Goal: Information Seeking & Learning: Learn about a topic

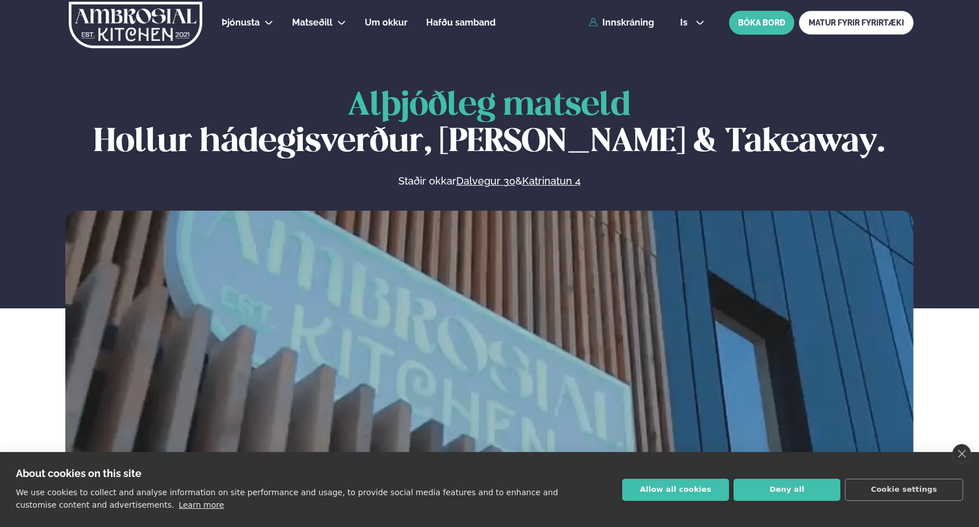
click at [696, 485] on button "Allow all cookies" at bounding box center [675, 490] width 107 height 22
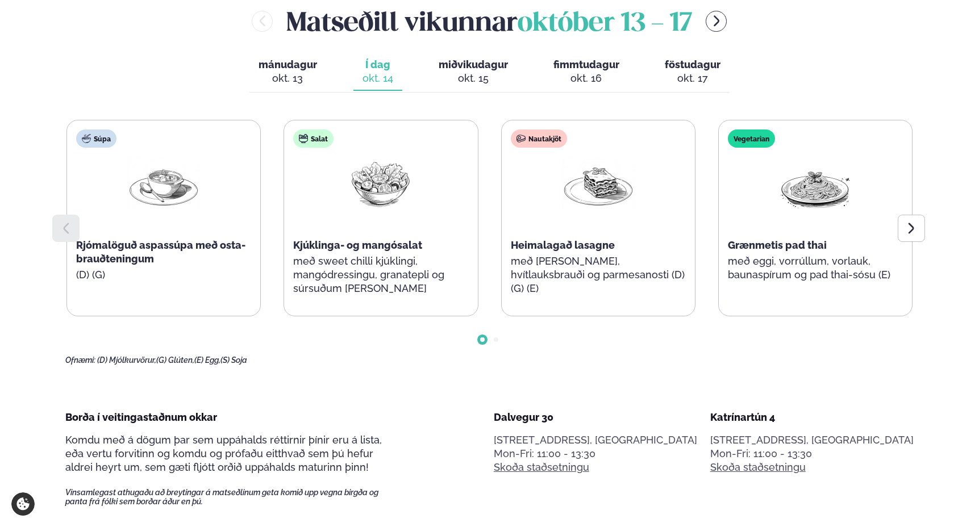
scroll to position [561, 0]
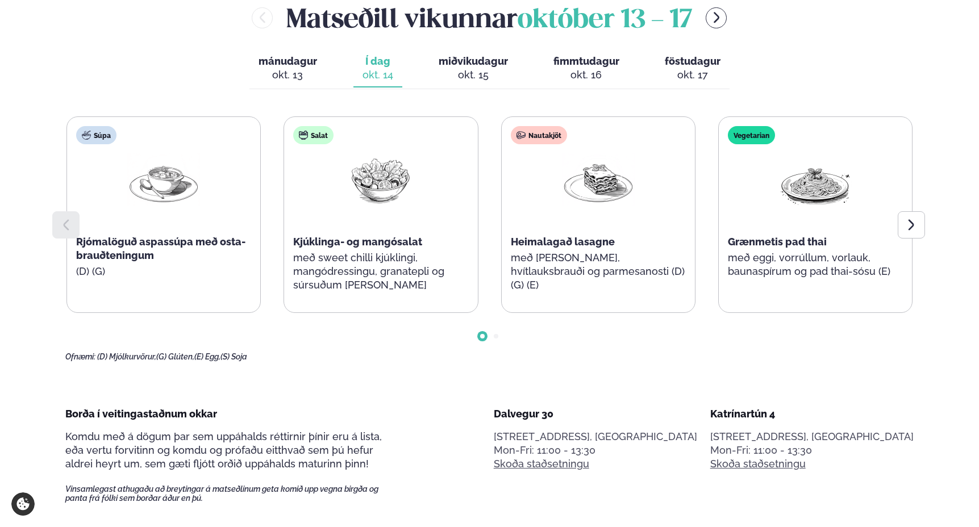
click at [173, 88] on div "[PERSON_NAME] [DATE] - [DATE] [PERSON_NAME]. [DATE] Í dag Í d. [DATE] miðvikuda…" at bounding box center [489, 180] width 848 height 363
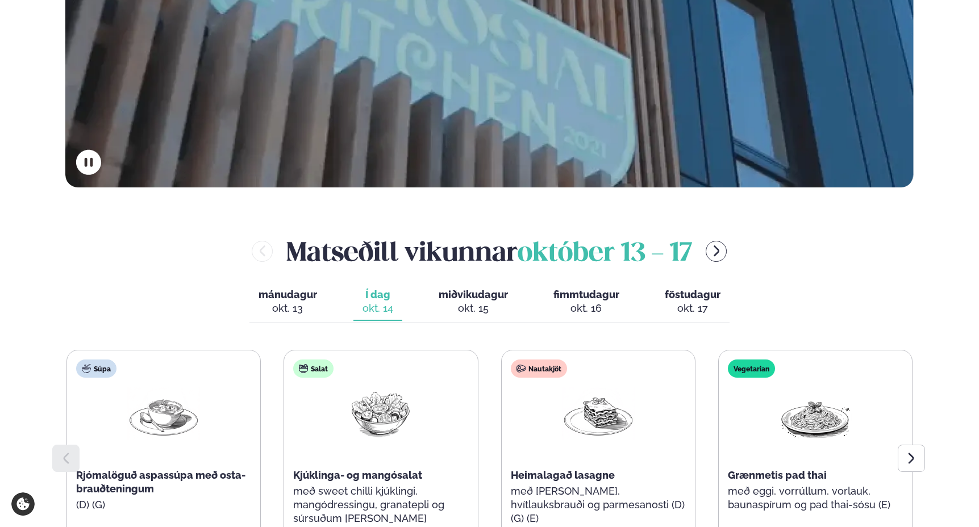
scroll to position [0, 0]
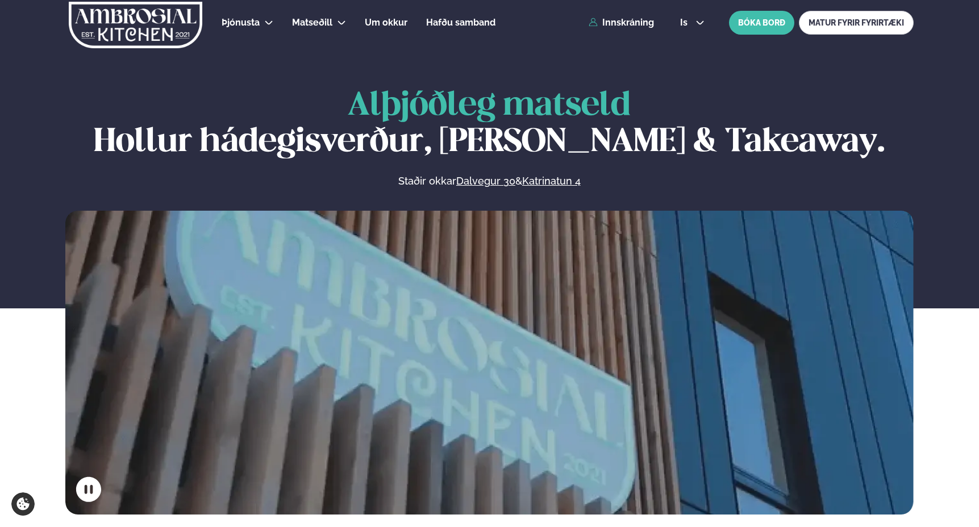
click at [174, 28] on img at bounding box center [136, 25] width 136 height 47
click at [126, 20] on img at bounding box center [136, 25] width 136 height 47
click at [126, 21] on img at bounding box center [136, 25] width 136 height 47
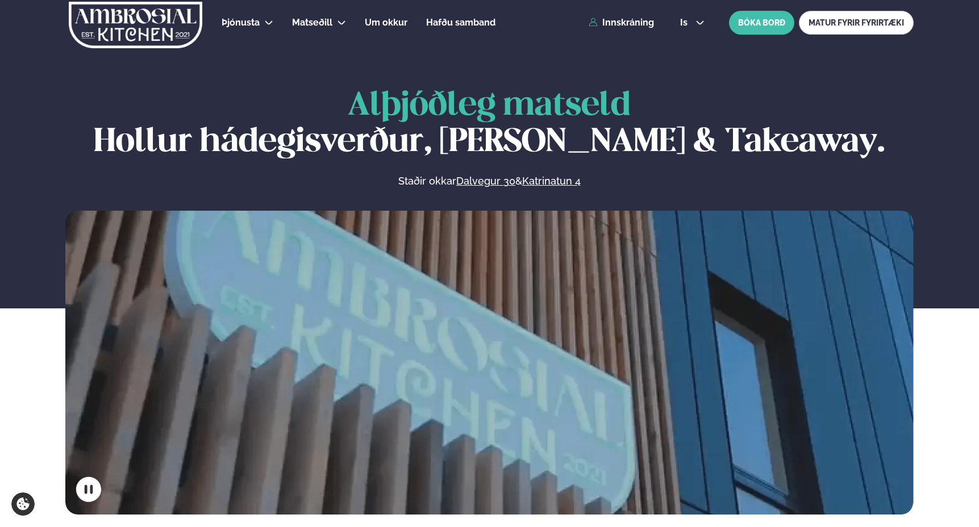
click at [126, 21] on img at bounding box center [136, 25] width 136 height 47
drag, startPoint x: 126, startPoint y: 21, endPoint x: 161, endPoint y: 26, distance: 35.0
click at [126, 21] on img at bounding box center [136, 25] width 136 height 47
click at [452, 105] on span "Alþjóðleg matseld" at bounding box center [489, 105] width 283 height 31
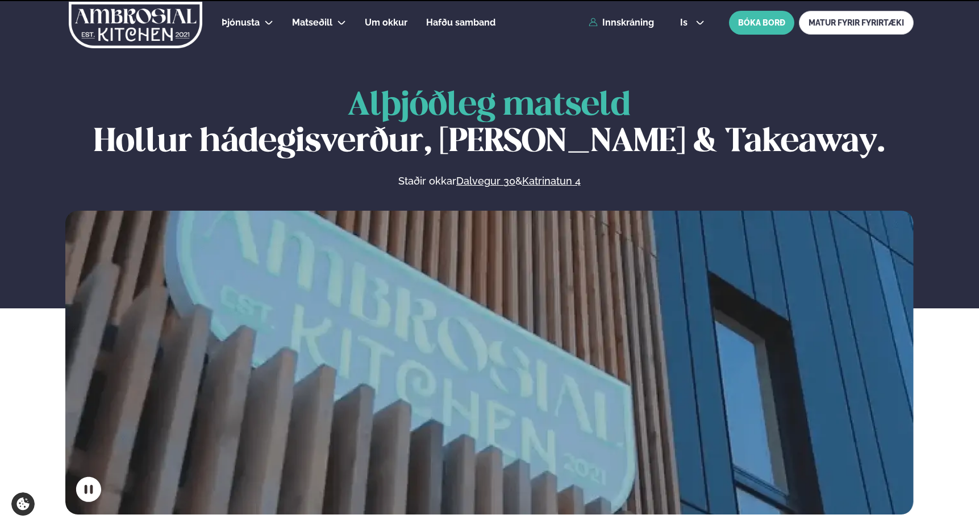
click at [456, 65] on section "Alþjóðleg matseld Hollur hádegisverður, Veitingar & Takeaway. Staðir okkar Dalv…" at bounding box center [489, 257] width 979 height 515
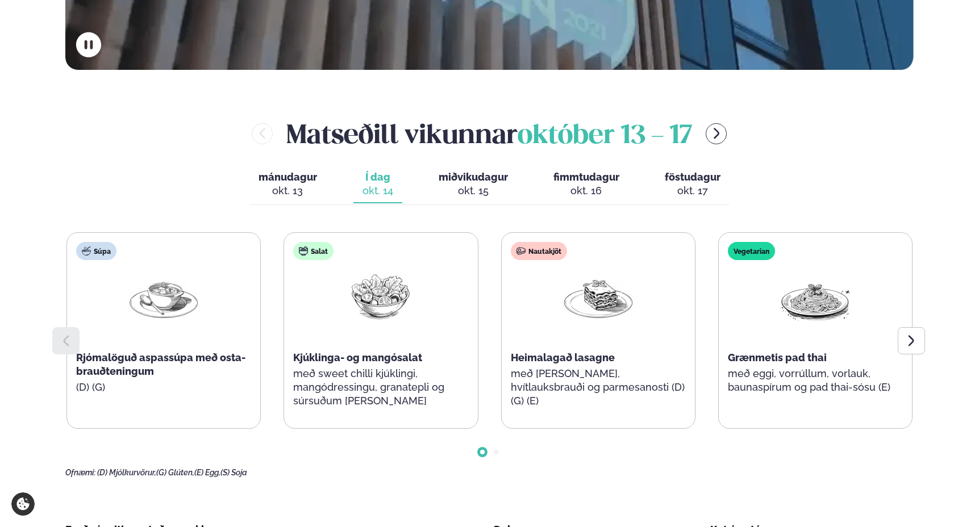
scroll to position [307, 0]
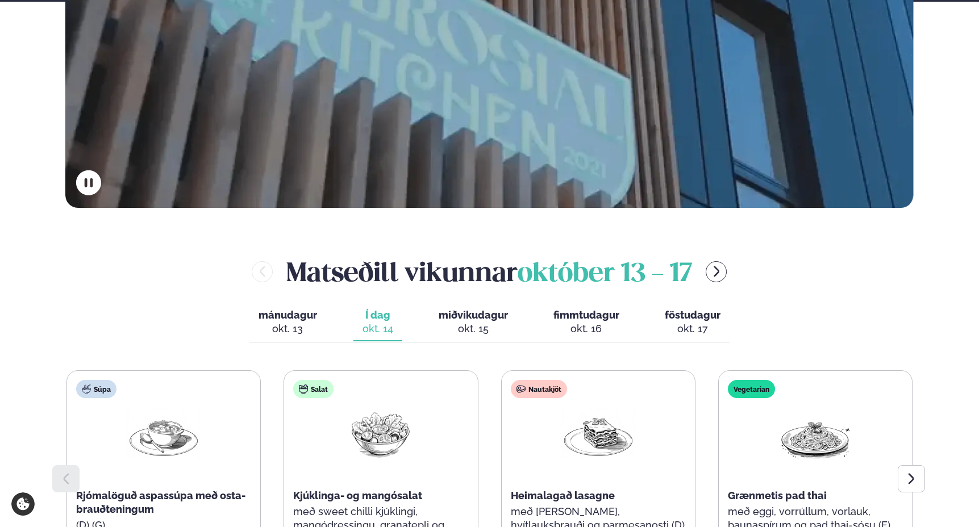
click at [466, 322] on div "okt. 15" at bounding box center [473, 329] width 69 height 14
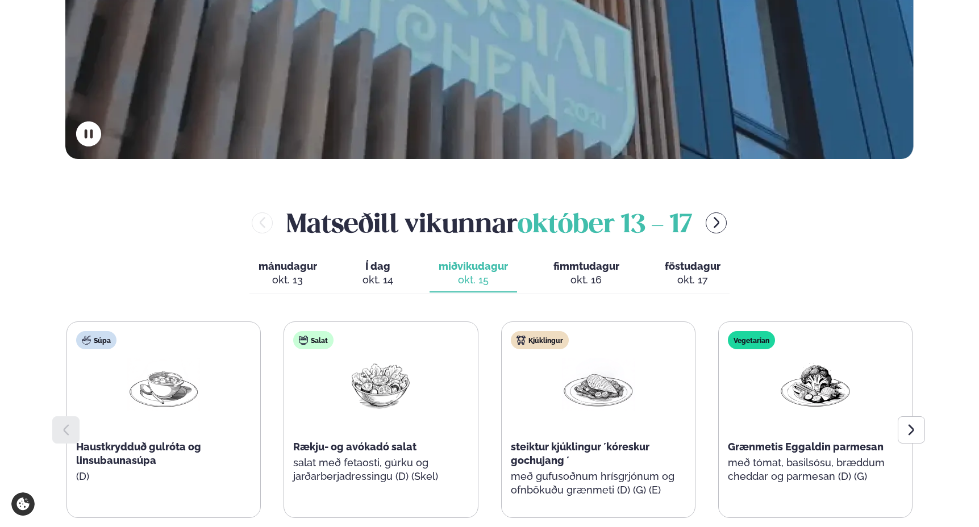
scroll to position [368, 0]
